Goal: Task Accomplishment & Management: Complete application form

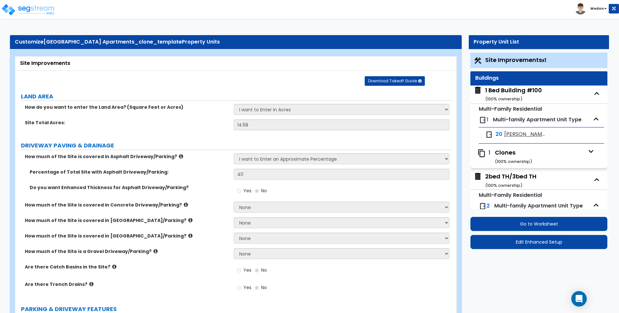
select select "1"
select select "5"
select select "2"
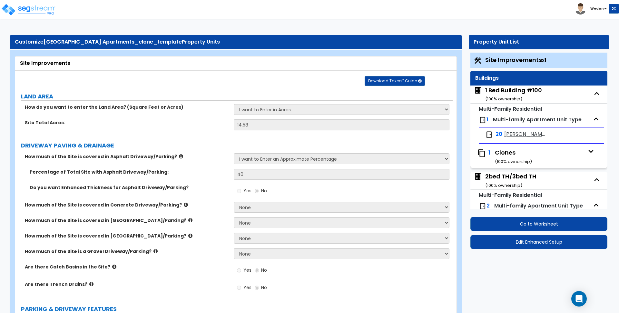
select select "2"
select select "1"
select select "2"
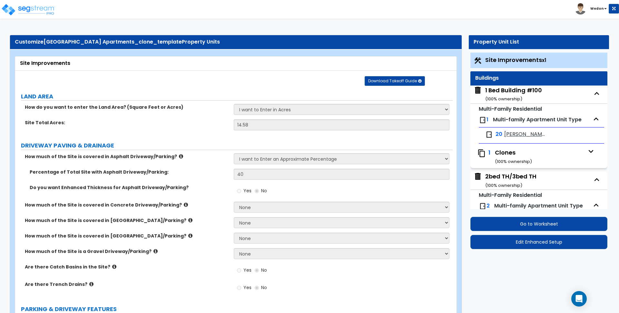
select select "1"
select select "3"
select select "2"
select select "1"
select select "2"
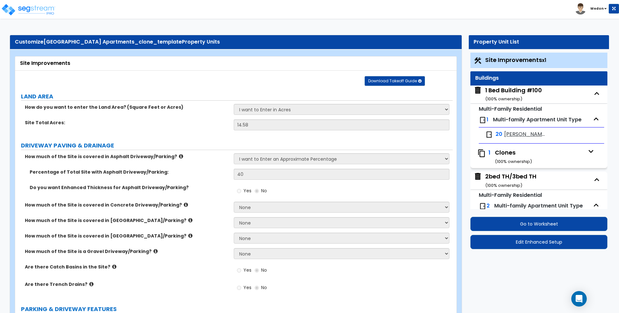
select select "1"
select select "3"
select select "2"
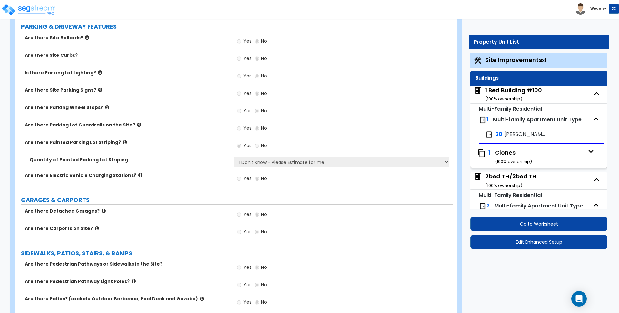
scroll to position [121, 0]
